Goal: Navigation & Orientation: Find specific page/section

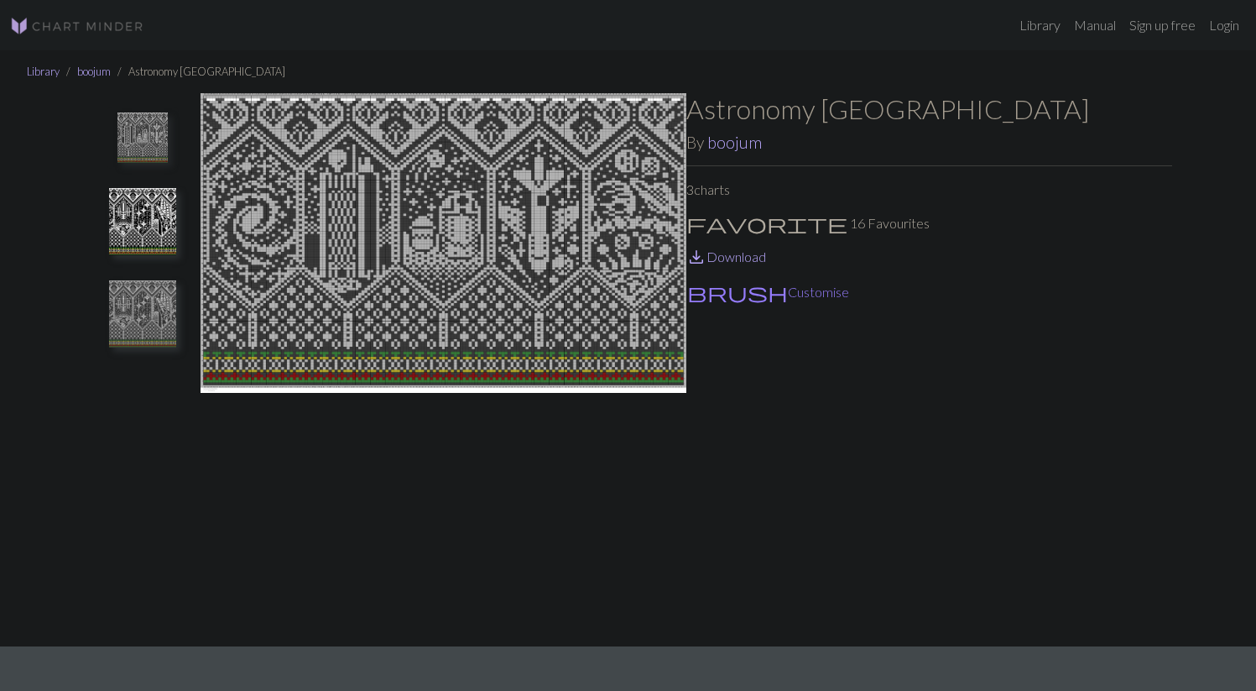
click at [150, 147] on img at bounding box center [143, 137] width 50 height 50
click at [149, 323] on img at bounding box center [142, 313] width 67 height 67
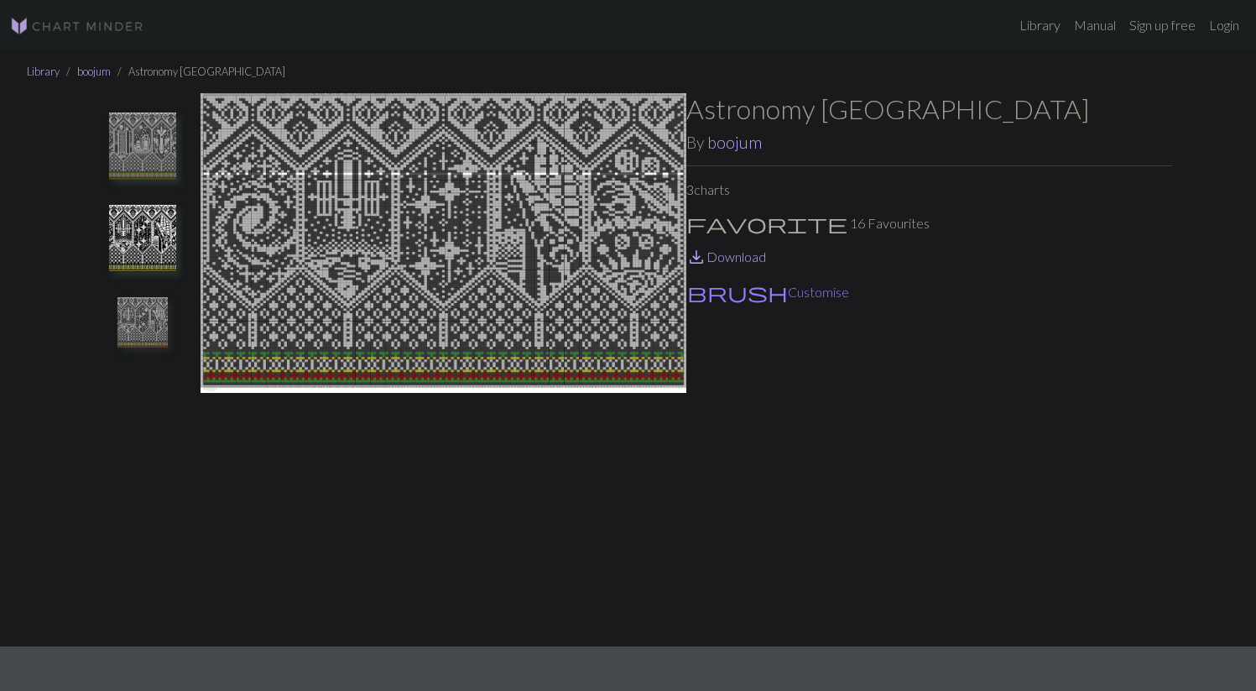
click at [134, 220] on img at bounding box center [142, 238] width 67 height 67
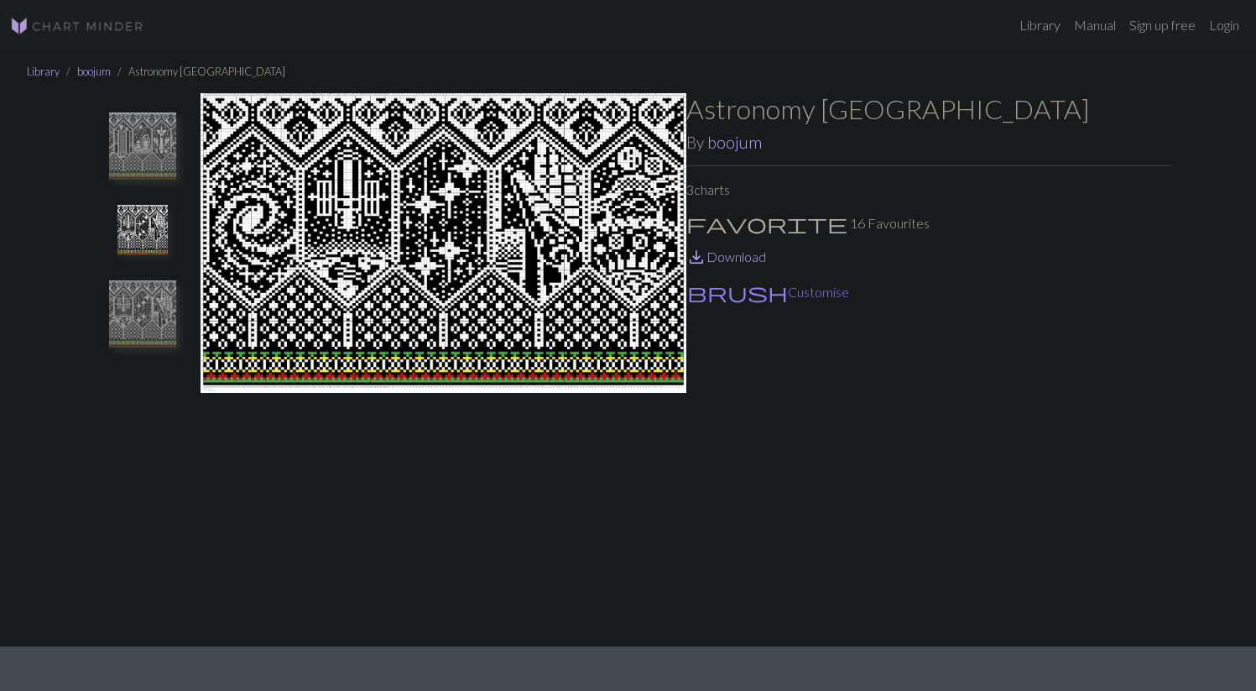
click at [298, 157] on img at bounding box center [444, 369] width 486 height 552
click at [152, 150] on img at bounding box center [142, 145] width 67 height 67
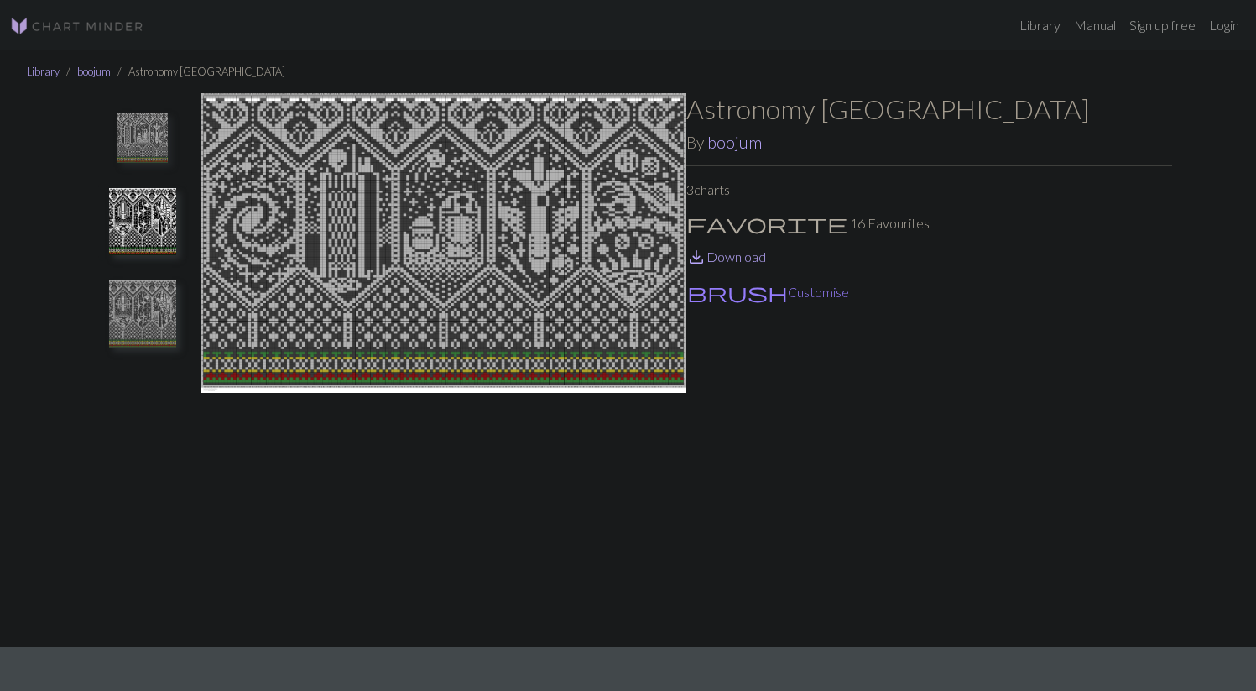
click at [151, 240] on img at bounding box center [142, 221] width 67 height 67
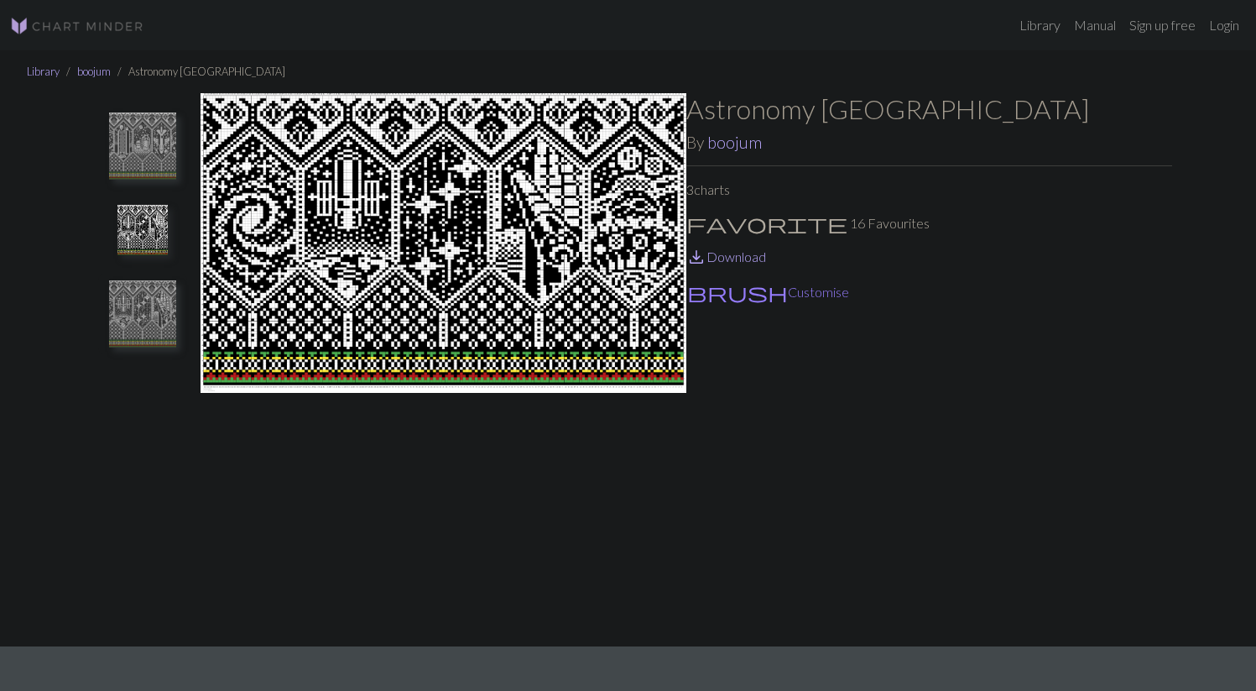
click at [156, 325] on img at bounding box center [142, 313] width 67 height 67
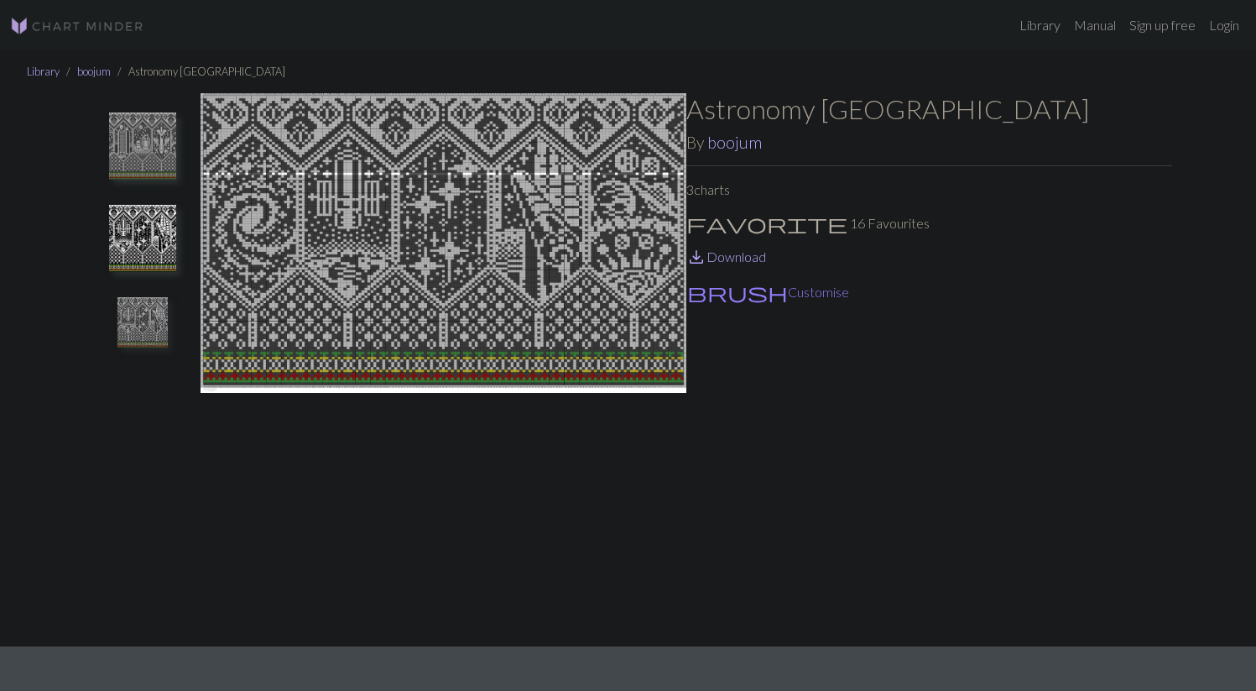
click at [150, 159] on img at bounding box center [142, 145] width 67 height 67
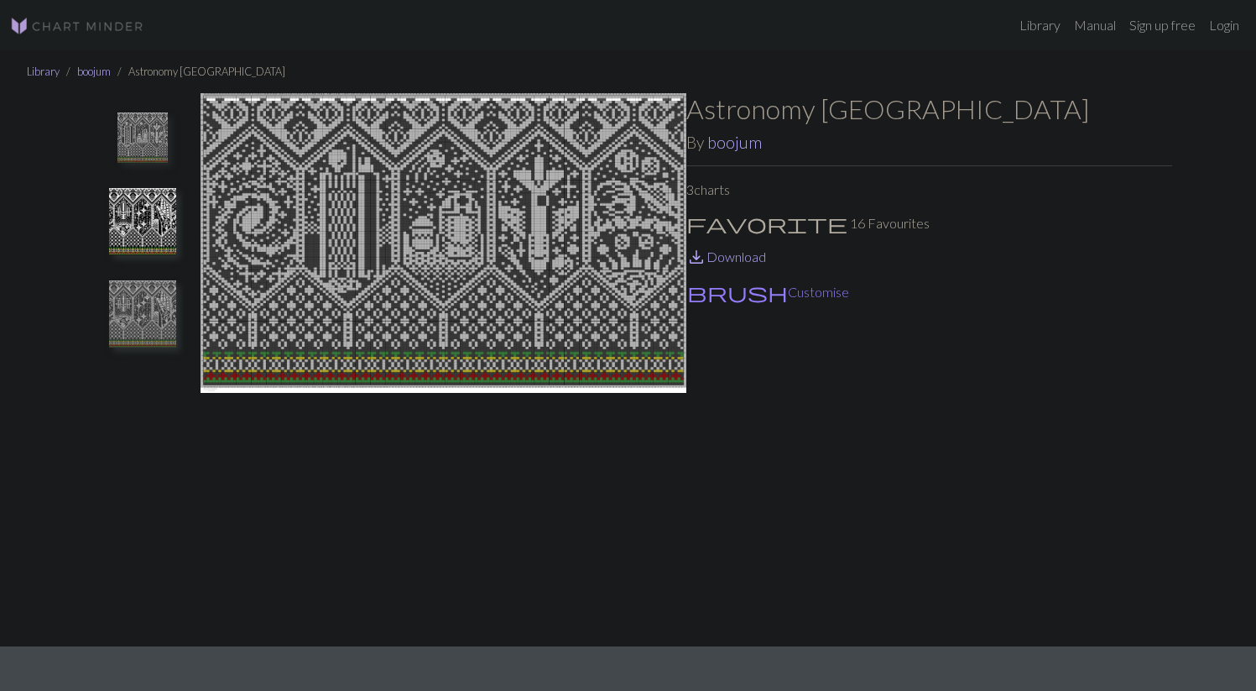
click at [135, 227] on img at bounding box center [142, 221] width 67 height 67
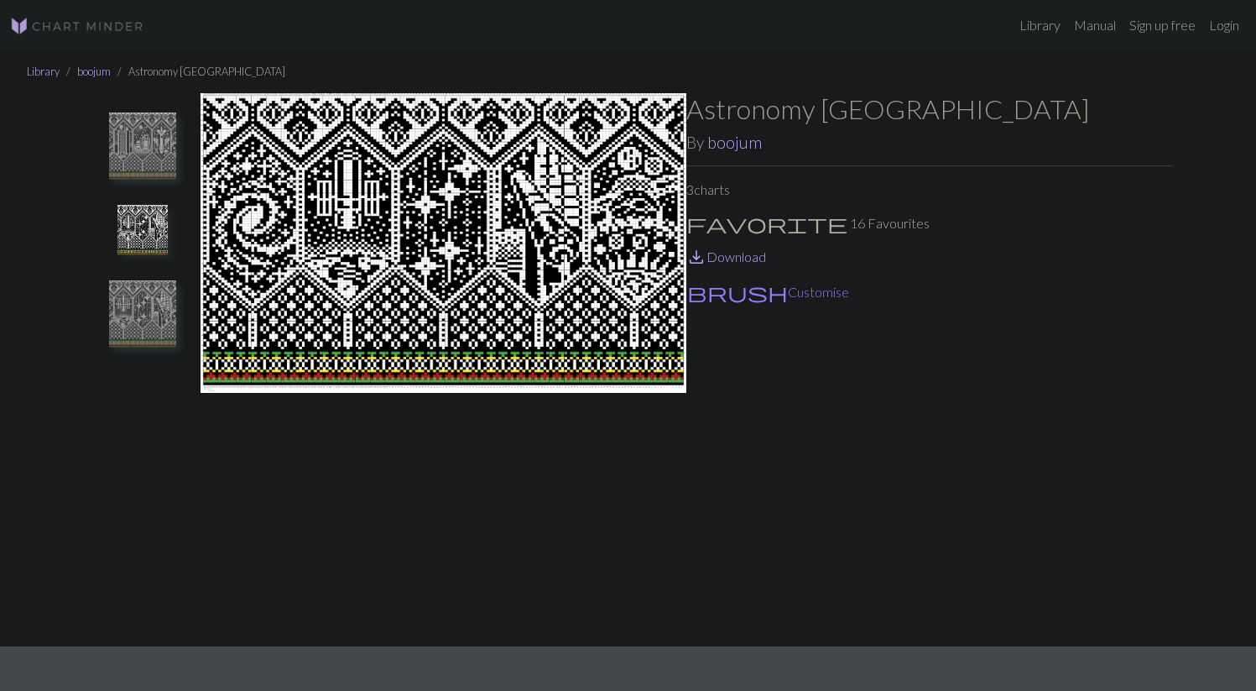
click at [131, 305] on img at bounding box center [142, 313] width 67 height 67
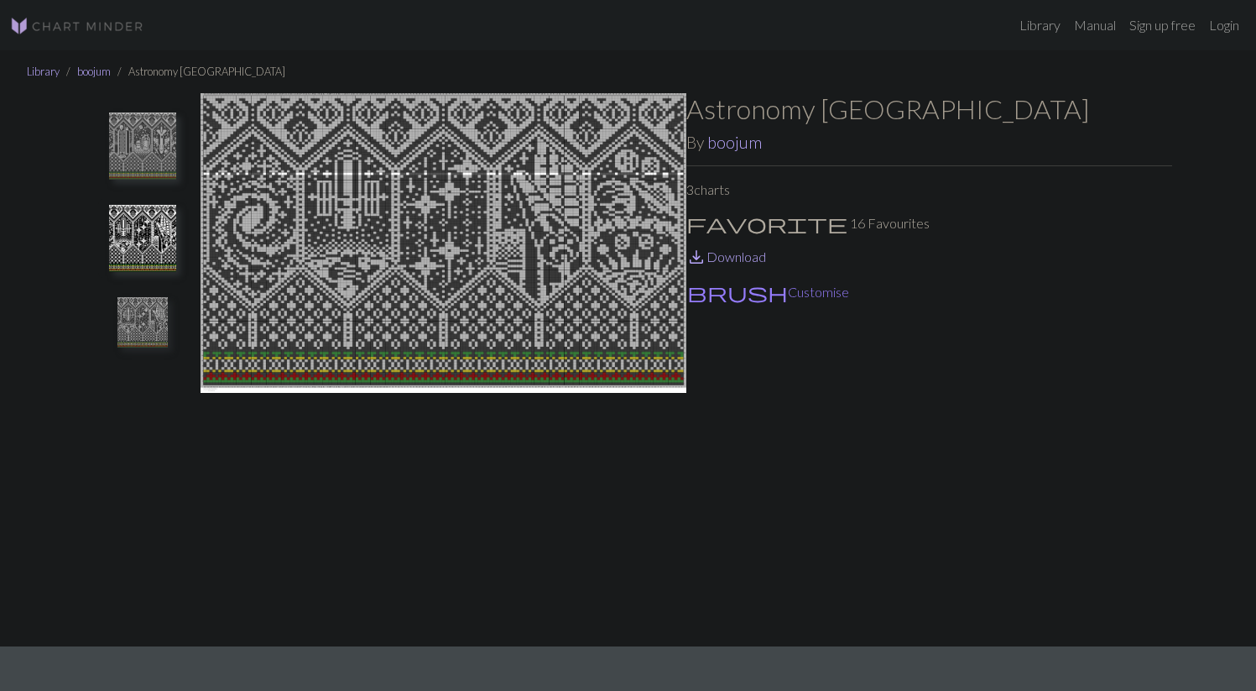
click at [130, 199] on button at bounding box center [142, 238] width 89 height 79
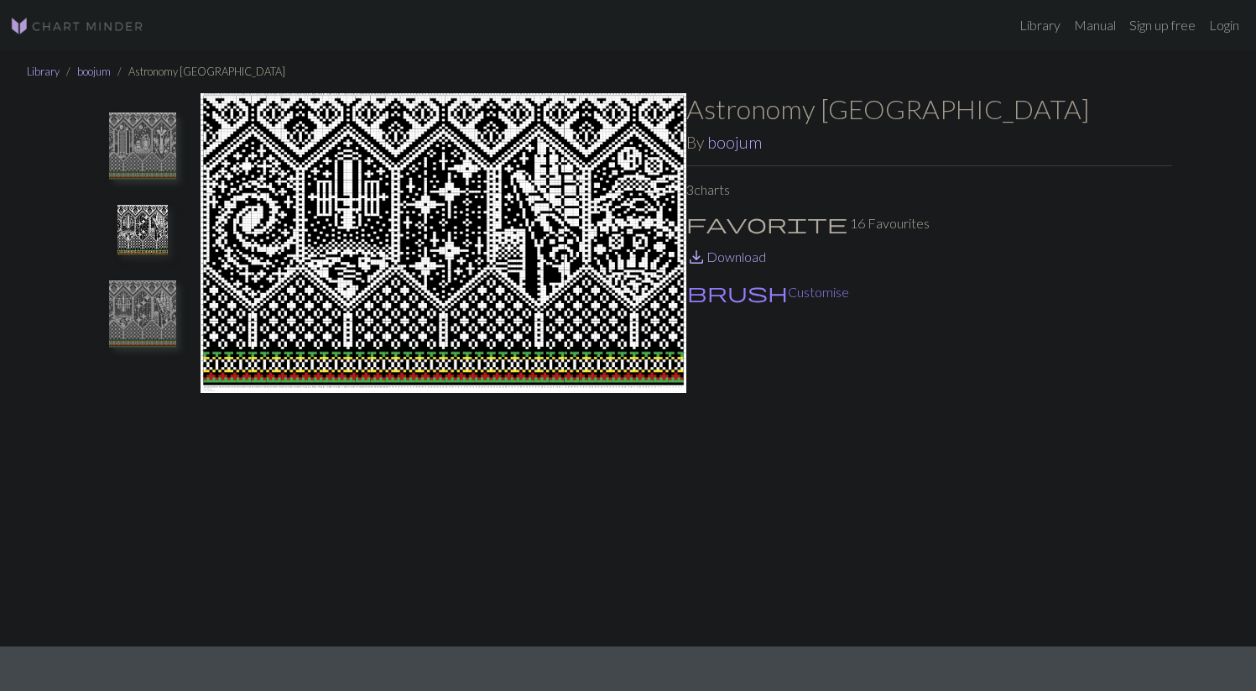
click at [128, 134] on img at bounding box center [142, 145] width 67 height 67
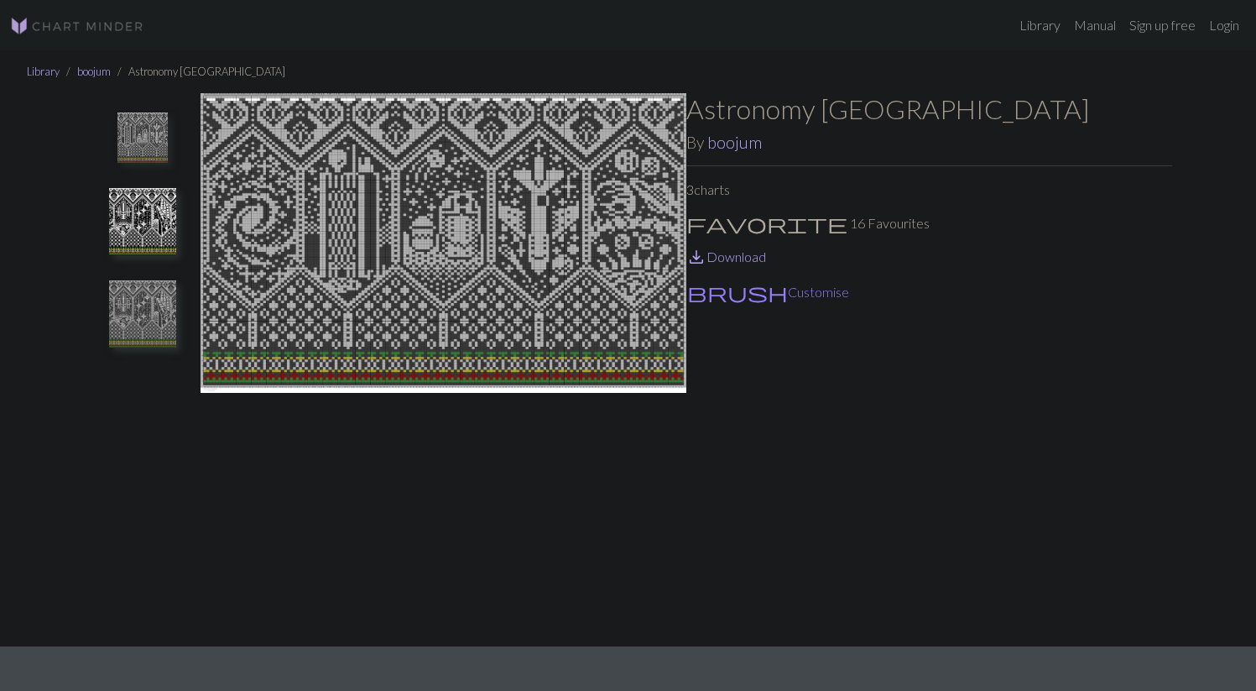
click at [129, 209] on img at bounding box center [142, 221] width 67 height 67
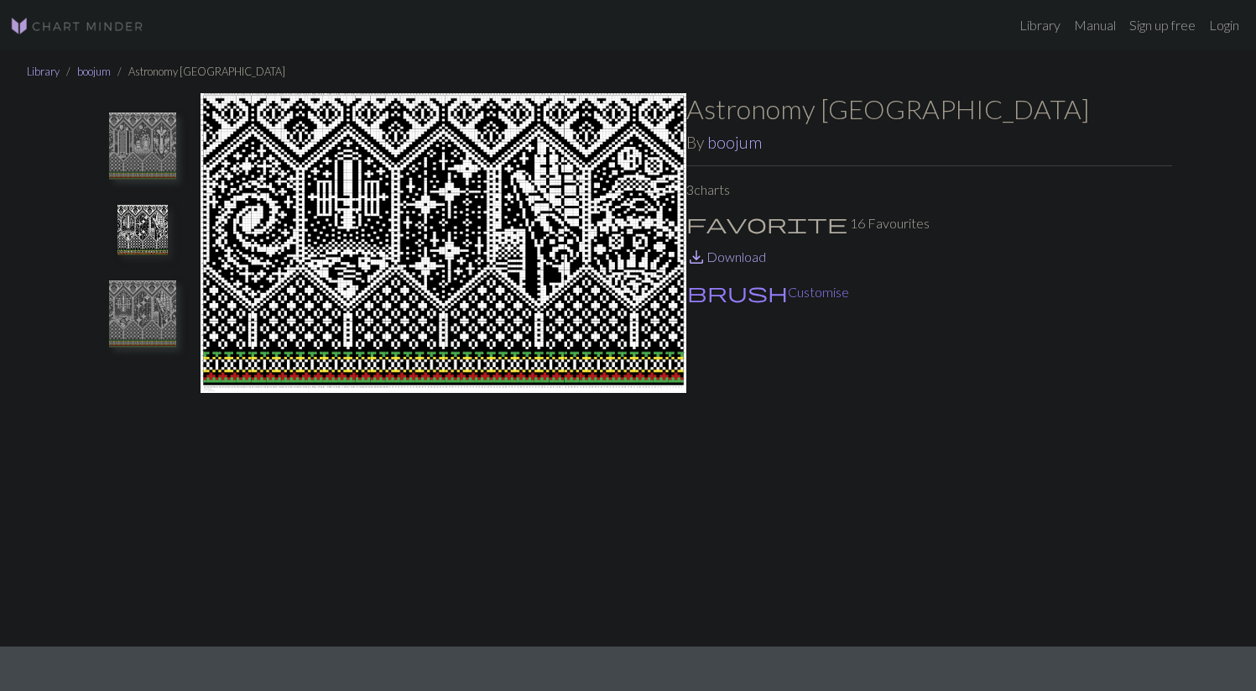
click at [124, 292] on img at bounding box center [142, 313] width 67 height 67
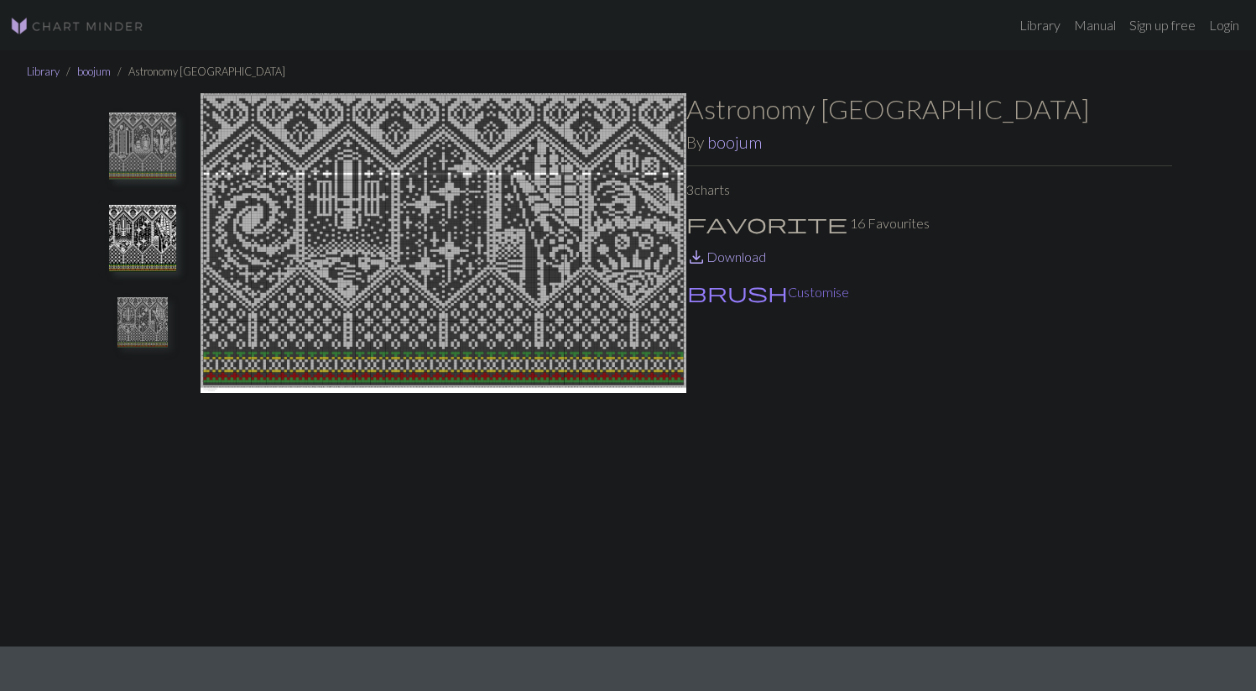
click at [123, 248] on img at bounding box center [142, 238] width 67 height 67
